Goal: Transaction & Acquisition: Purchase product/service

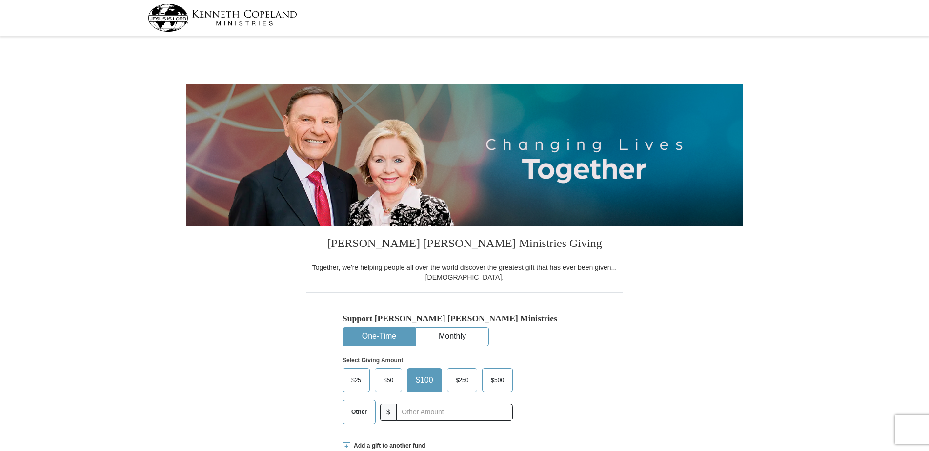
select select "SC"
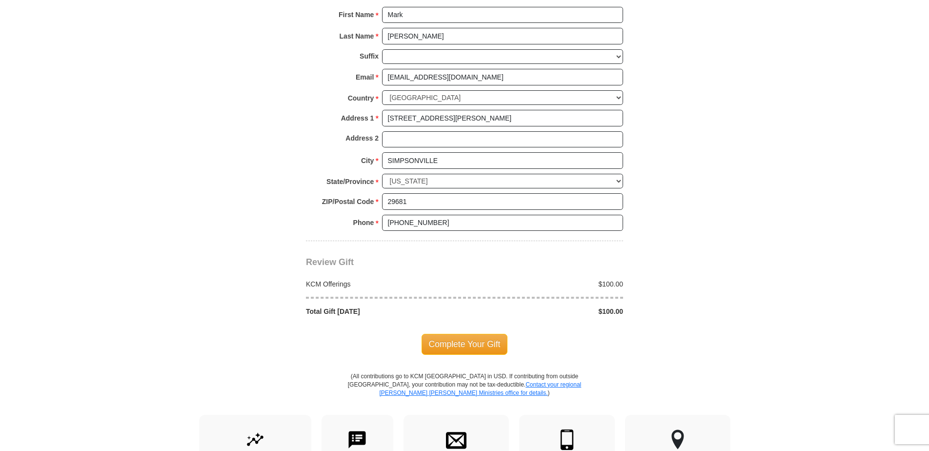
scroll to position [683, 0]
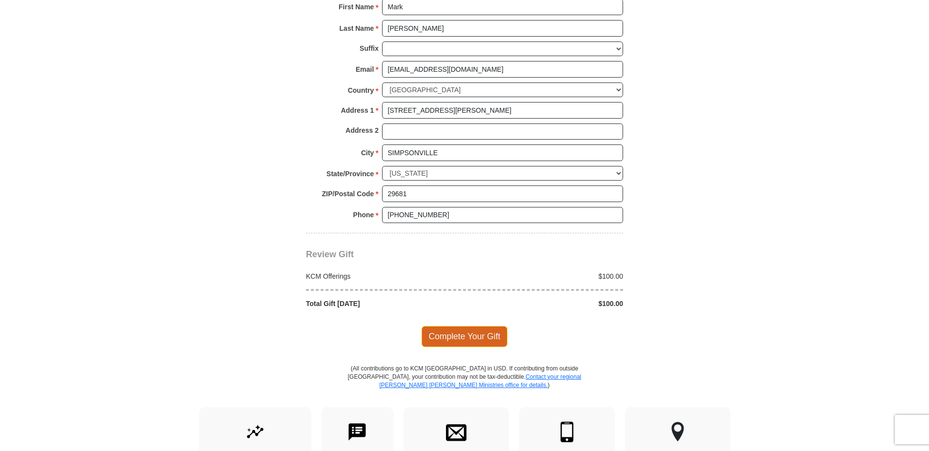
click at [452, 330] on span "Complete Your Gift" at bounding box center [464, 336] width 86 height 20
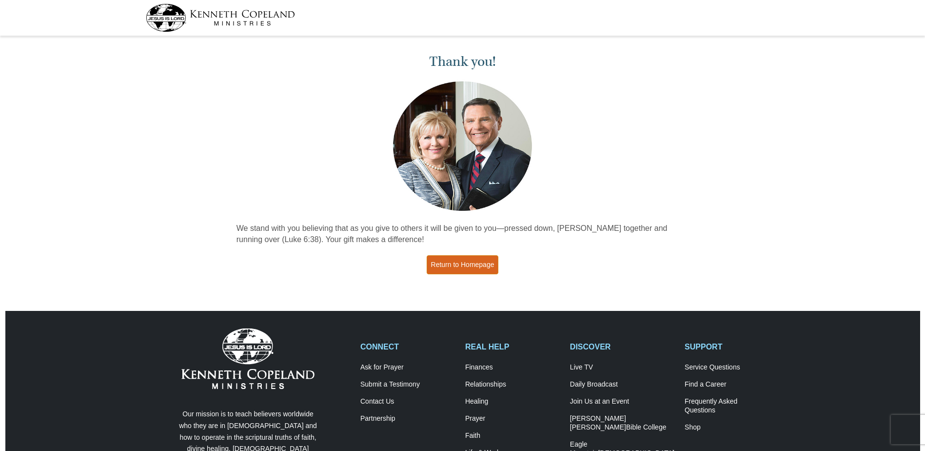
click at [463, 263] on link "Return to Homepage" at bounding box center [463, 264] width 72 height 19
